Goal: Task Accomplishment & Management: Use online tool/utility

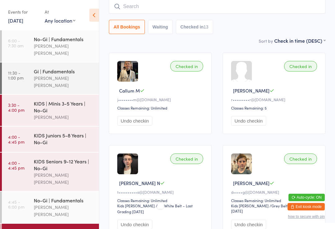
scroll to position [24, 0]
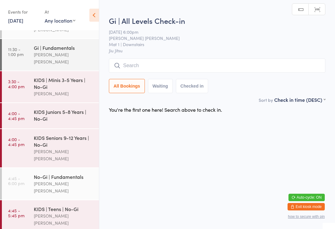
click at [142, 69] on input "search" at bounding box center [217, 66] width 216 height 14
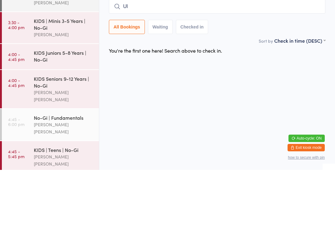
type input "Ull"
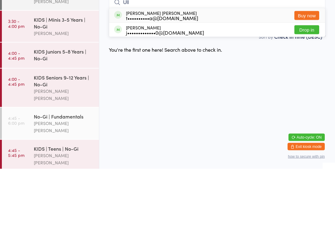
scroll to position [24, 0]
click at [20, 137] on time "4:00 - 4:45 pm" at bounding box center [16, 142] width 16 height 10
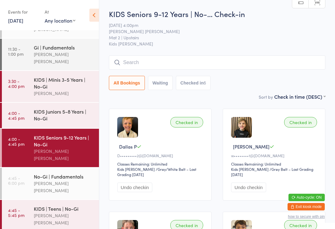
scroll to position [24, 0]
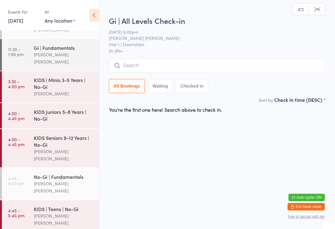
click at [259, 65] on input "search" at bounding box center [217, 66] width 216 height 14
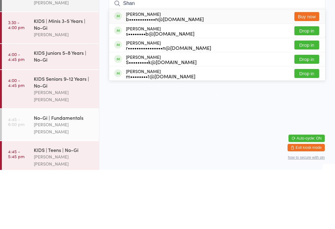
type input "Shan"
click at [313, 85] on button "Drop in" at bounding box center [306, 89] width 25 height 9
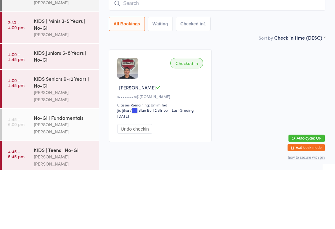
scroll to position [23, 0]
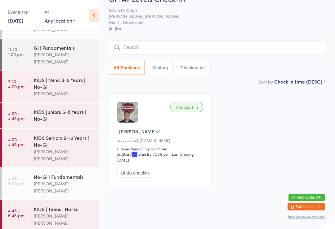
click at [200, 40] on input "search" at bounding box center [217, 47] width 216 height 14
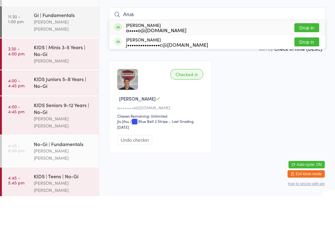
type input "Arua"
click at [312, 56] on button "Drop in" at bounding box center [306, 60] width 25 height 9
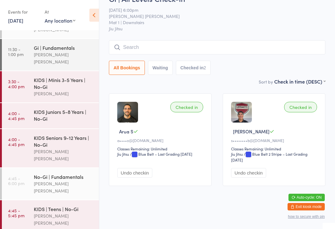
click at [65, 173] on div "No-Gi | Fundamentals" at bounding box center [64, 176] width 60 height 7
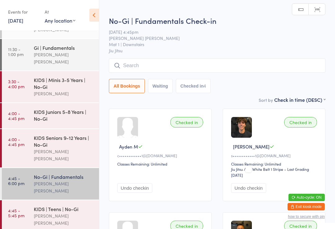
click at [223, 62] on input "search" at bounding box center [217, 66] width 216 height 14
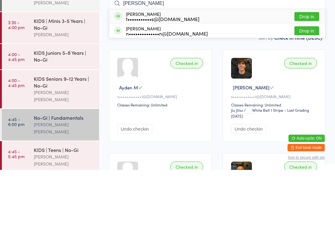
type input "[PERSON_NAME]"
click at [313, 71] on button "Drop in" at bounding box center [306, 75] width 25 height 9
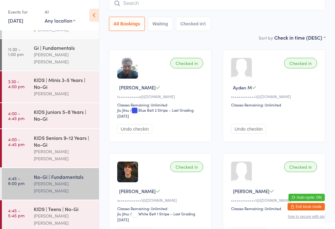
click at [136, 2] on input "search" at bounding box center [217, 3] width 216 height 14
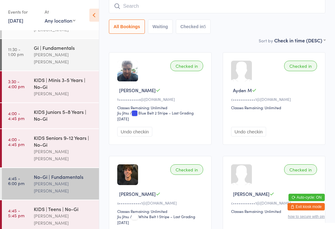
scroll to position [56, 0]
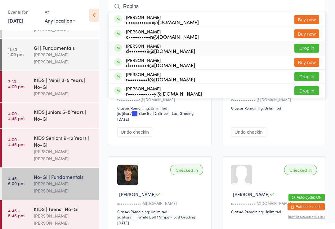
type input "Robins"
click at [163, 49] on div "d••••••••9@[DOMAIN_NAME]" at bounding box center [160, 50] width 69 height 5
